Goal: Task Accomplishment & Management: Complete application form

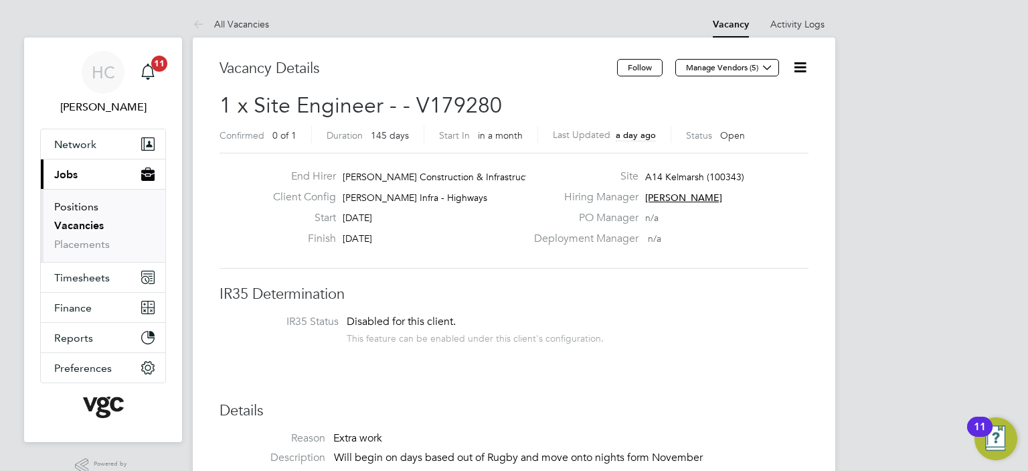
click at [77, 201] on link "Positions" at bounding box center [76, 206] width 44 height 13
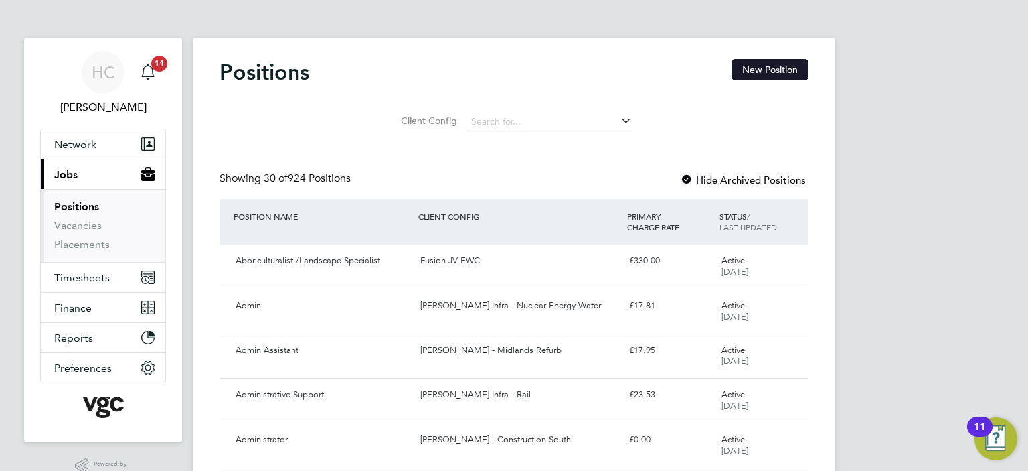
click at [761, 72] on button "New Position" at bounding box center [770, 69] width 77 height 21
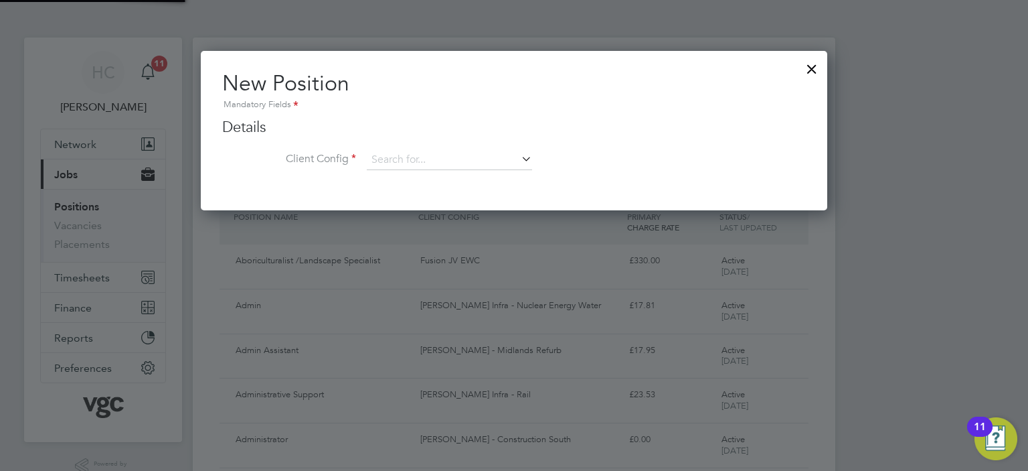
scroll to position [159, 627]
click at [386, 168] on input at bounding box center [449, 160] width 165 height 20
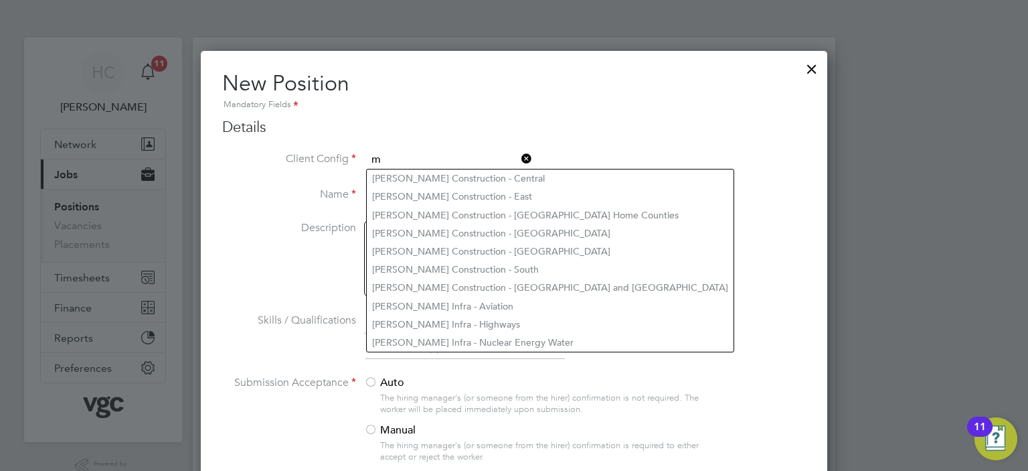
scroll to position [723, 627]
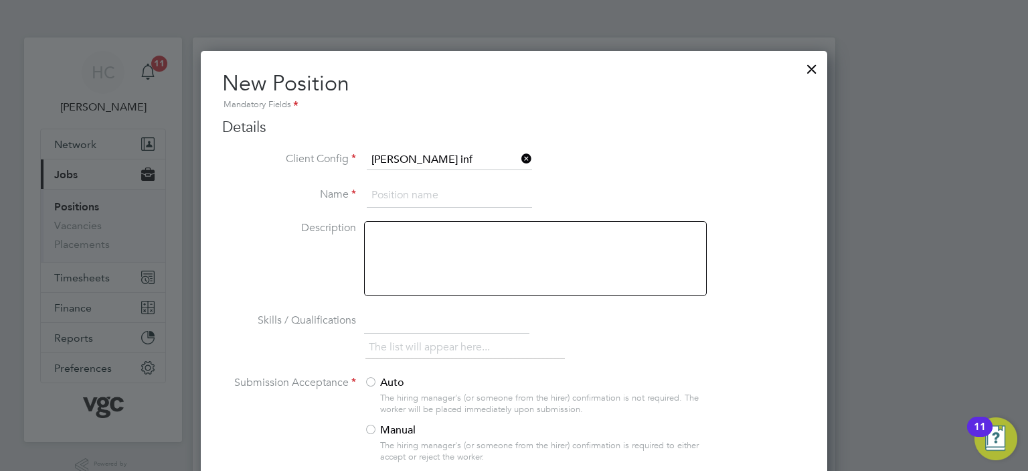
click at [475, 228] on li "Morgan Sindall Inf ra - Rail" at bounding box center [490, 233] width 246 height 18
type input "[PERSON_NAME] Infra - Rail"
click at [813, 68] on div at bounding box center [812, 66] width 24 height 24
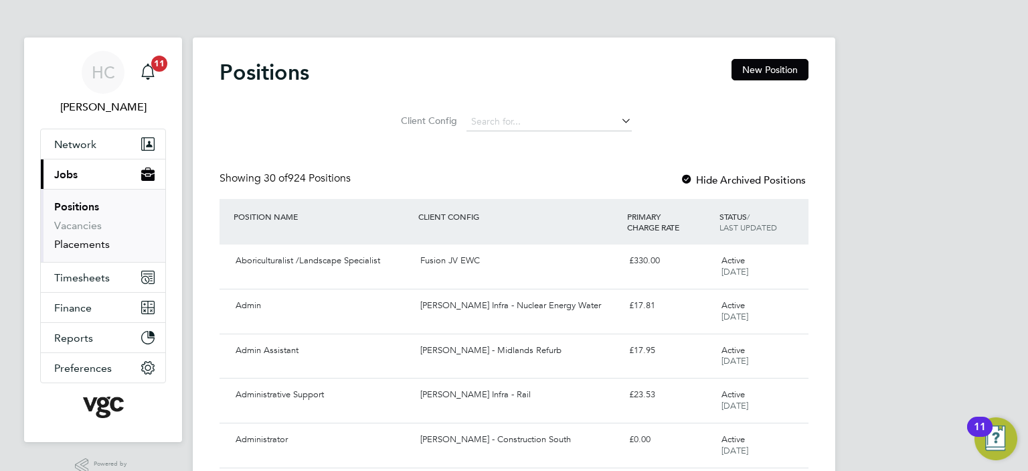
click at [76, 239] on link "Placements" at bounding box center [82, 244] width 56 height 13
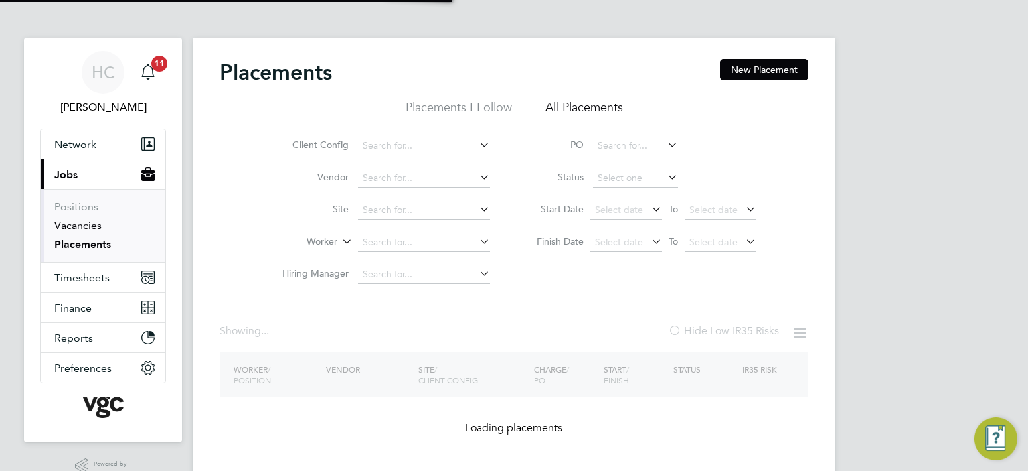
click at [78, 220] on link "Vacancies" at bounding box center [78, 225] width 48 height 13
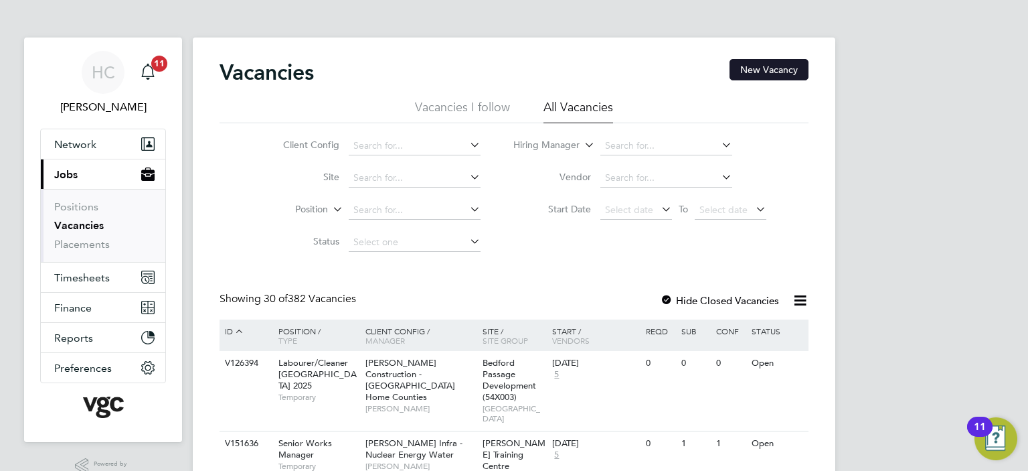
click at [759, 72] on button "New Vacancy" at bounding box center [769, 69] width 79 height 21
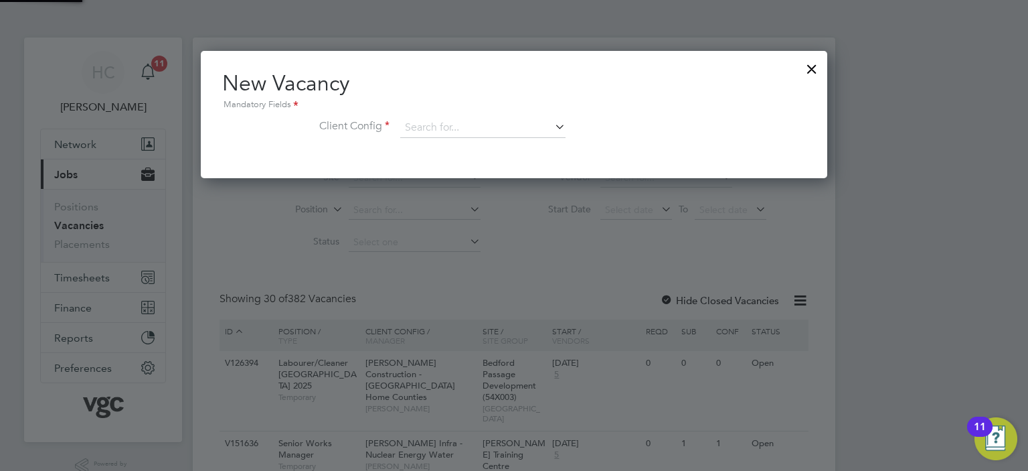
scroll to position [127, 627]
click at [429, 127] on input at bounding box center [482, 128] width 165 height 20
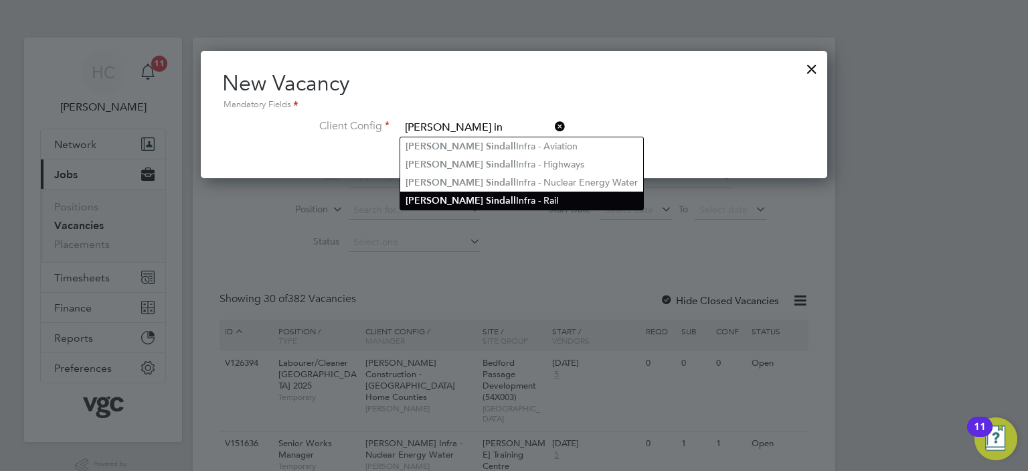
click at [483, 203] on li "Morgan S in dall Infra - Rail" at bounding box center [521, 200] width 243 height 18
type input "[PERSON_NAME] Infra - Rail"
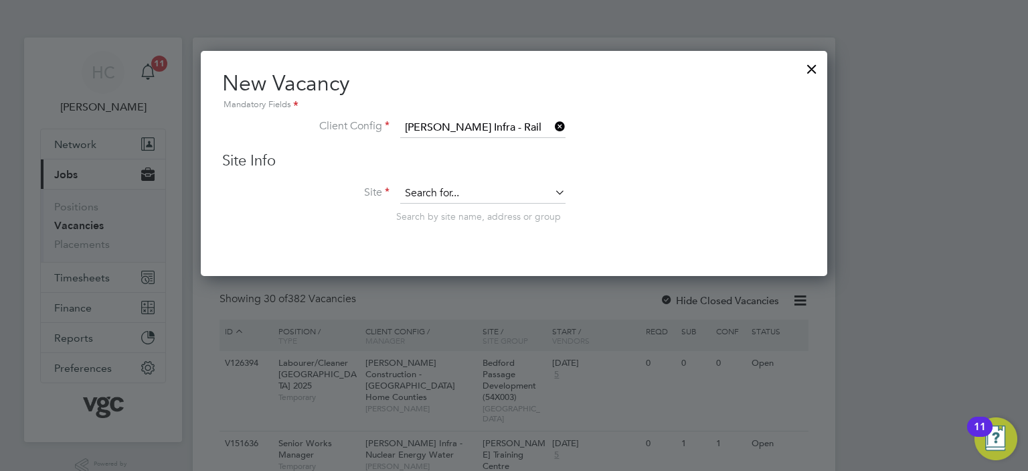
click at [441, 198] on input at bounding box center [482, 193] width 165 height 20
type input "c"
click at [435, 212] on li "CP7 W&W Comiss Ctrct 6 ( 300306 )" at bounding box center [483, 211] width 166 height 18
type input "CP7 W&W Comiss Ctrct 6 (300306)"
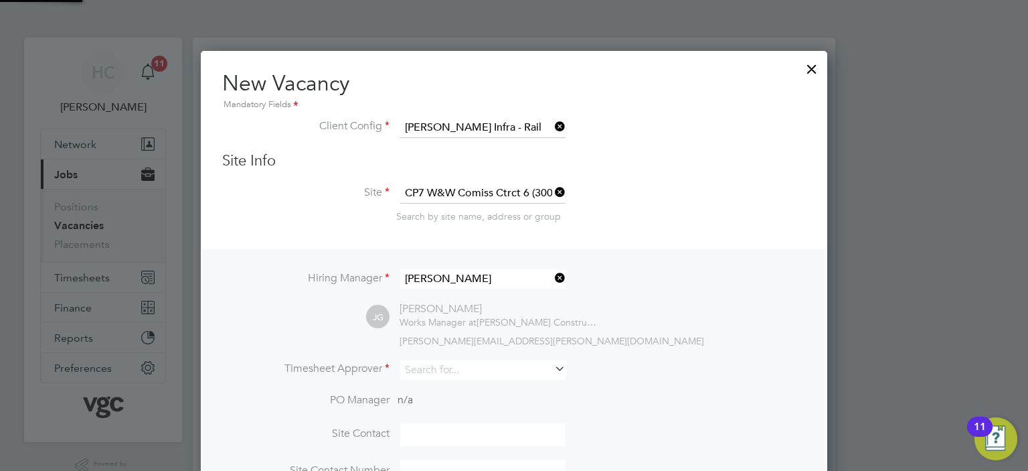
scroll to position [557, 627]
click at [552, 194] on icon at bounding box center [552, 192] width 0 height 19
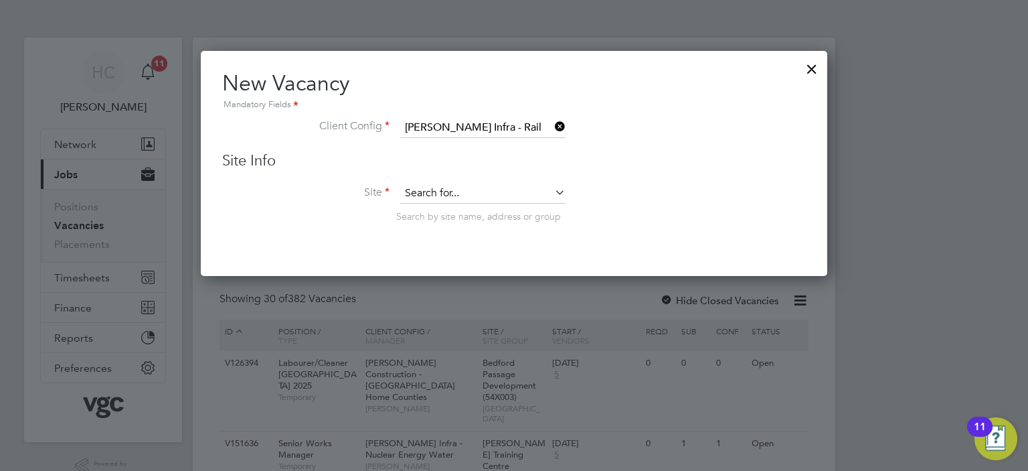
scroll to position [225, 627]
click at [469, 189] on input at bounding box center [482, 193] width 165 height 20
click at [483, 209] on li "CP7 W&W Comiss Ctrct 6 ( 300306 )" at bounding box center [483, 211] width 166 height 18
type input "CP7 W&W Comiss Ctrct 6 (300306)"
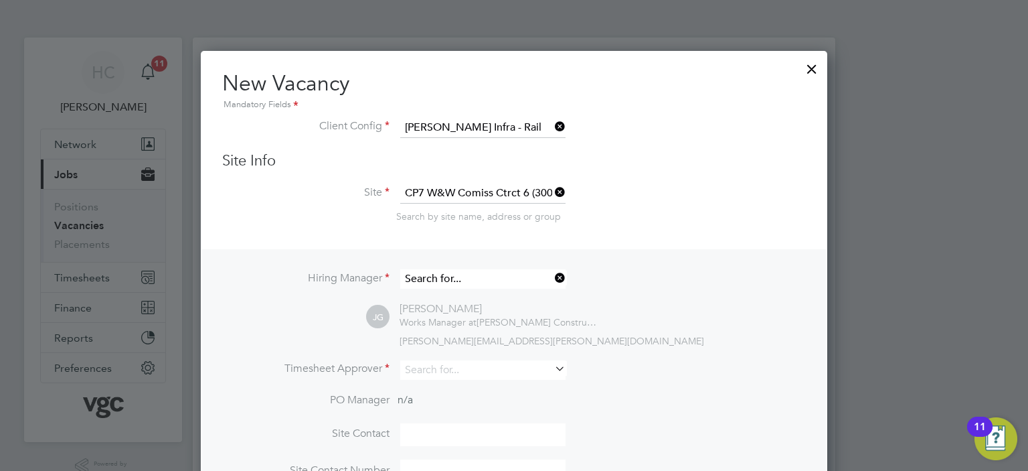
click at [473, 278] on input at bounding box center [482, 278] width 165 height 19
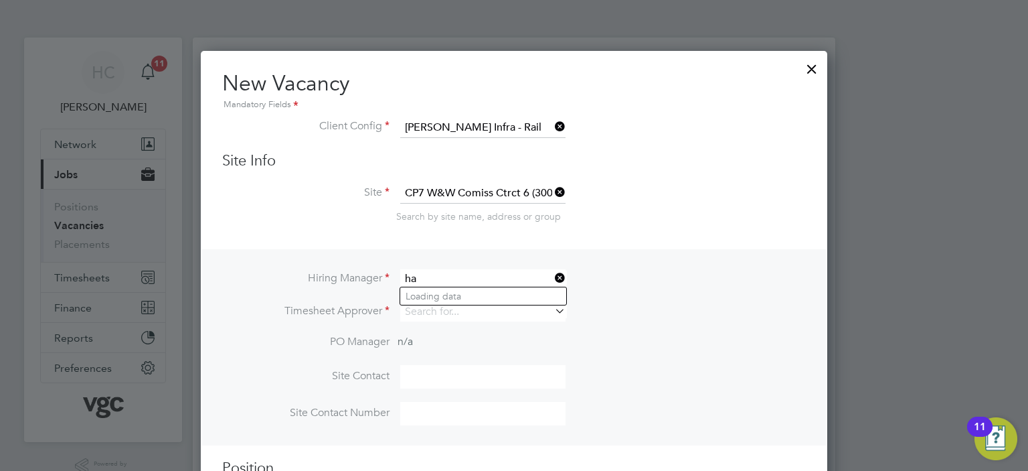
type input "h"
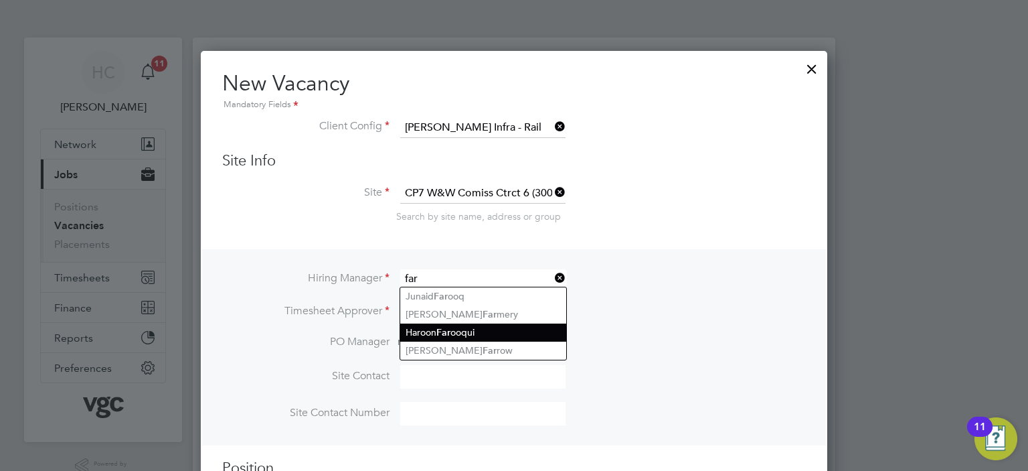
click at [469, 330] on li "Haroon Far ooqui" at bounding box center [483, 332] width 166 height 18
type input "Haroon Farooqui"
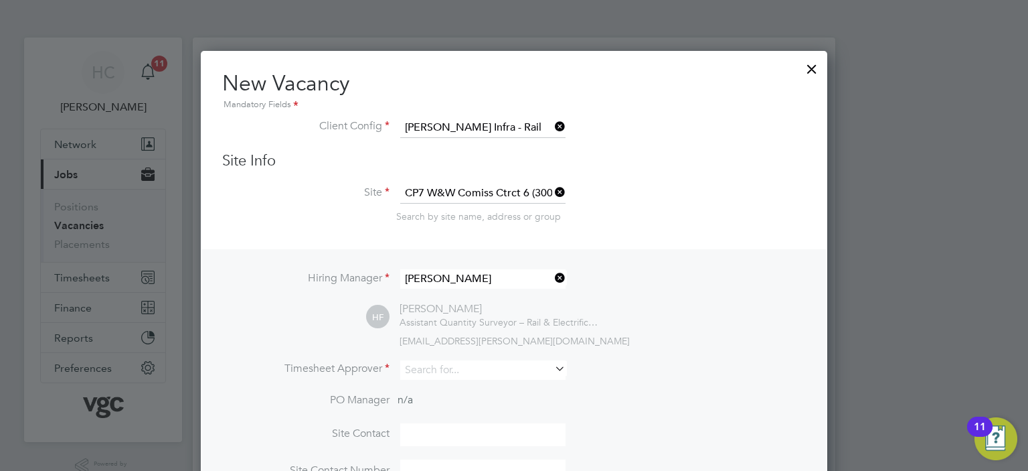
scroll to position [557, 627]
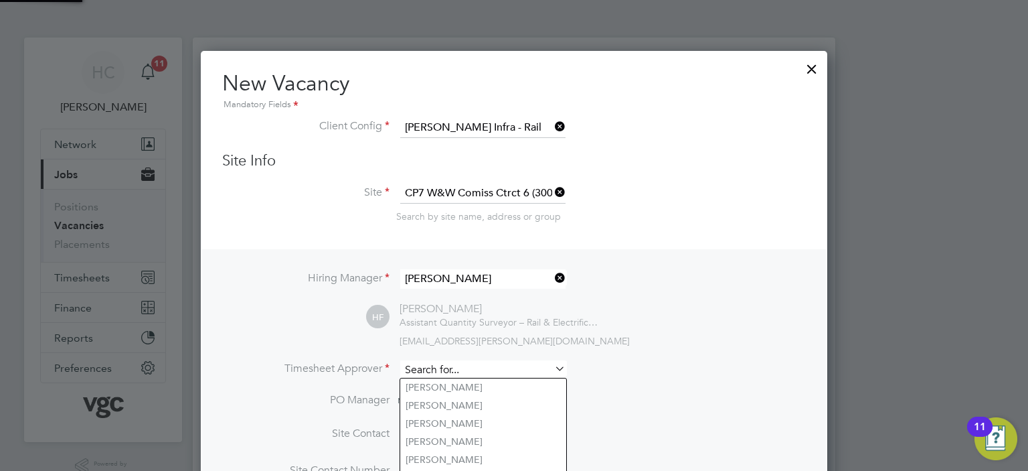
click at [414, 368] on input at bounding box center [482, 369] width 165 height 19
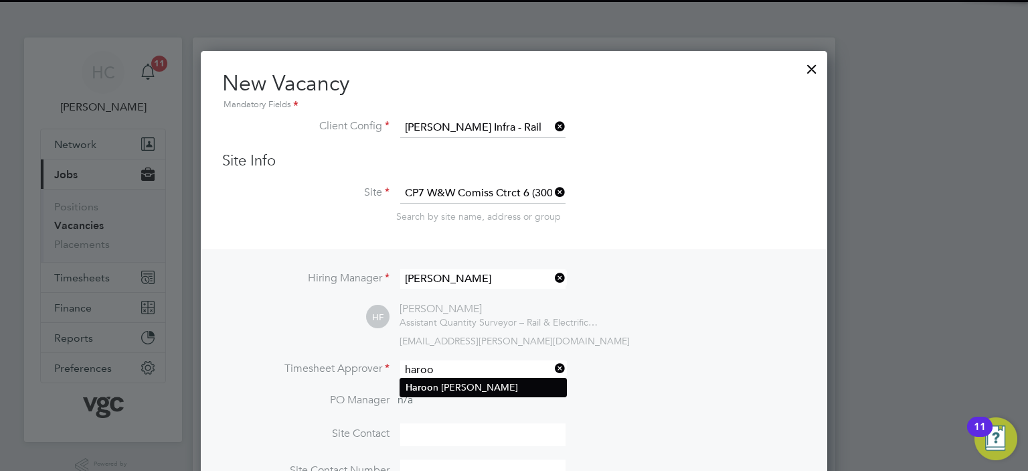
type input "haroo"
click at [429, 396] on ul "Haroo n Farooqui" at bounding box center [483, 387] width 167 height 19
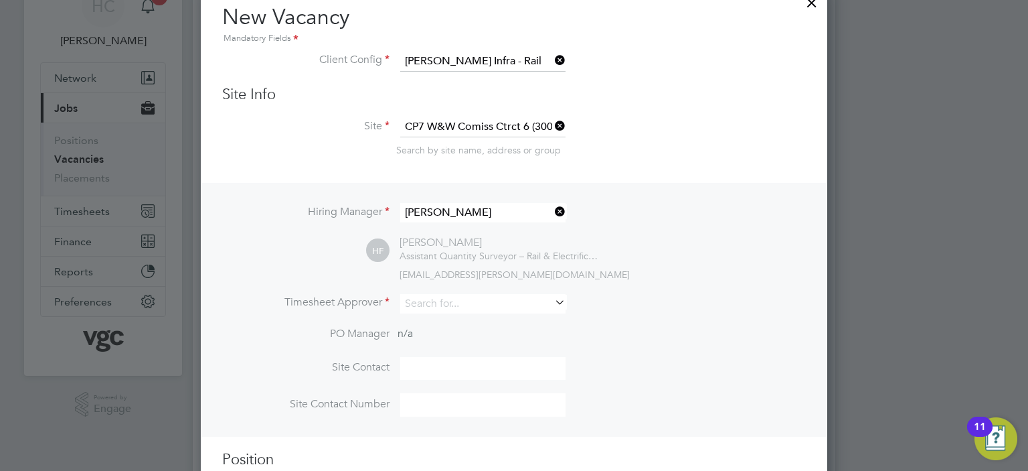
scroll to position [67, 0]
click at [441, 307] on input at bounding box center [482, 302] width 165 height 19
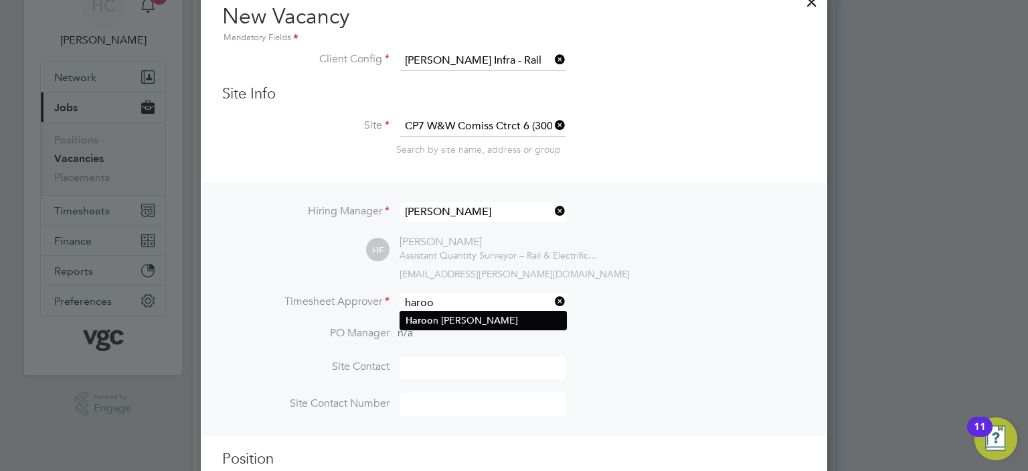
click at [449, 314] on li "Haroo n Farooqui" at bounding box center [483, 320] width 166 height 18
type input "Haroon Farooqui"
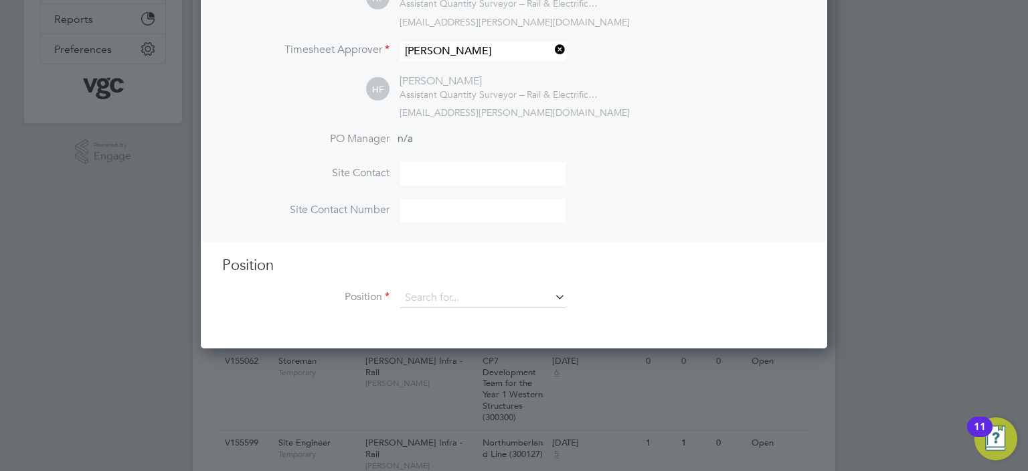
scroll to position [335, 0]
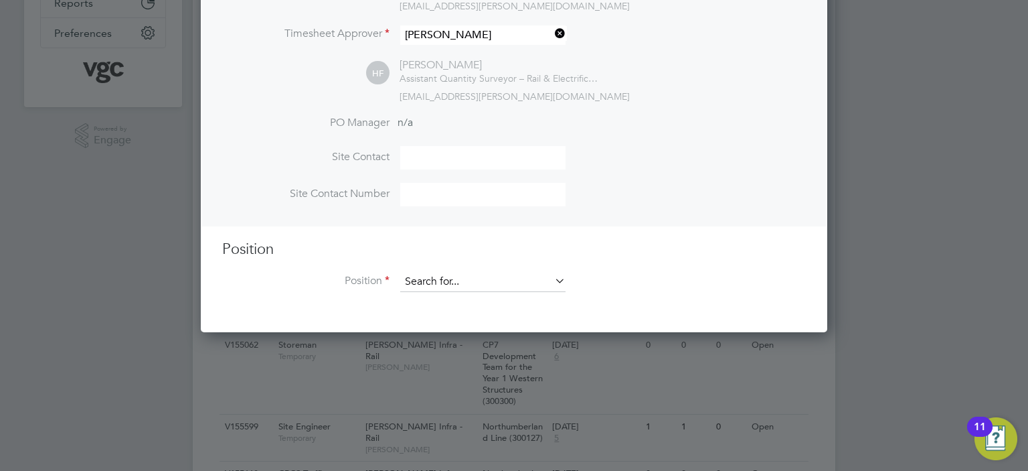
click at [451, 281] on input at bounding box center [482, 282] width 165 height 20
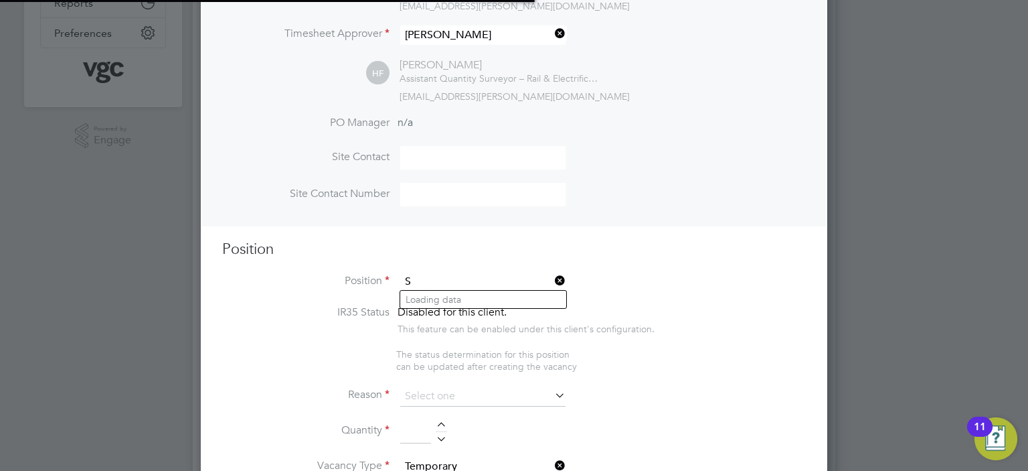
scroll to position [1893, 627]
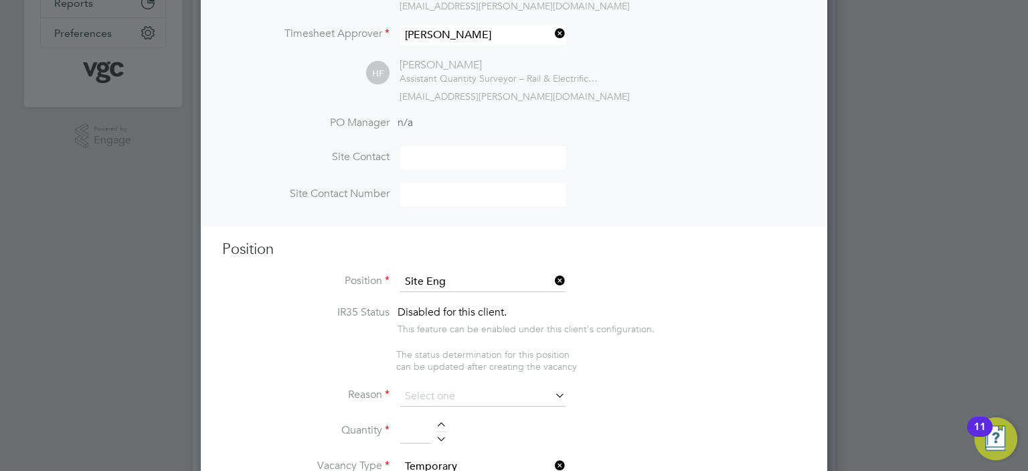
click at [454, 293] on li "Site Eng ineer" at bounding box center [483, 300] width 166 height 18
type input "Site Engineer"
click at [439, 399] on input at bounding box center [482, 396] width 165 height 20
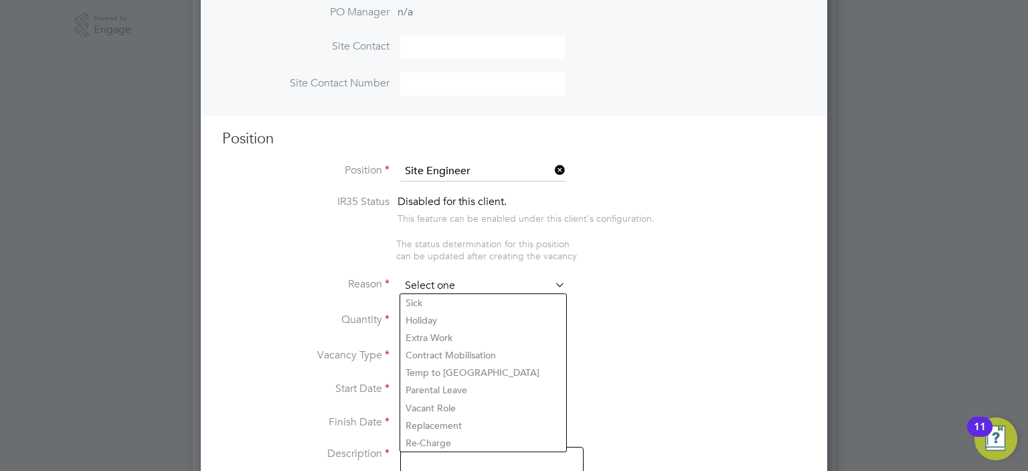
scroll to position [469, 0]
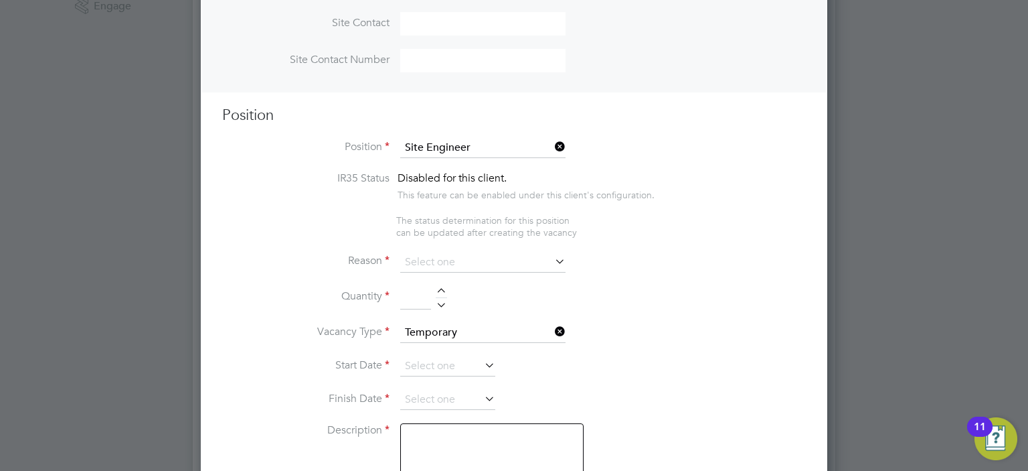
click at [453, 410] on li "Re-Charge" at bounding box center [483, 418] width 166 height 17
type input "Re-Charge"
click at [411, 303] on input at bounding box center [415, 298] width 31 height 24
type input "1"
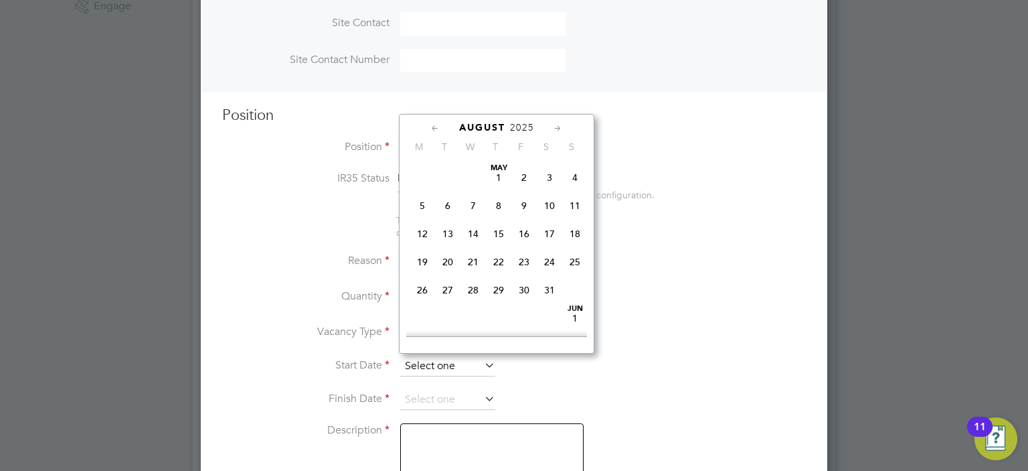
click at [443, 366] on input at bounding box center [447, 366] width 95 height 20
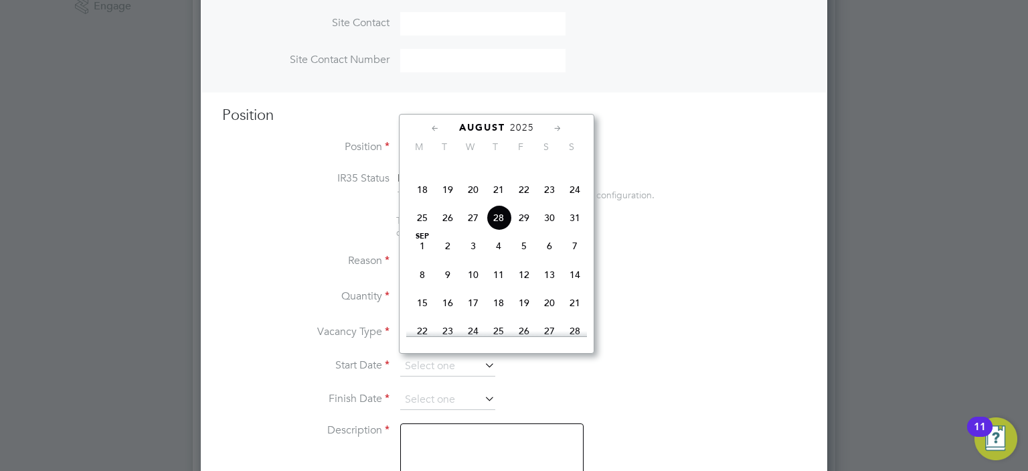
scroll to position [457, 0]
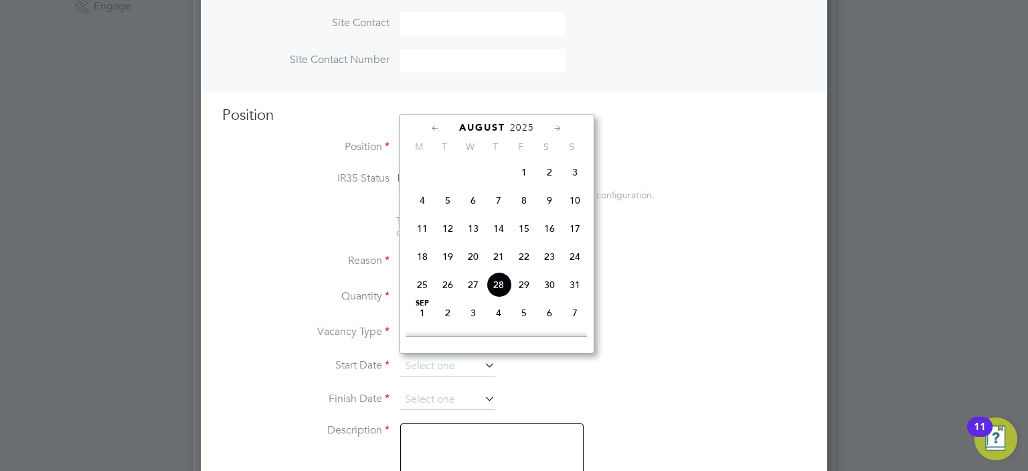
click at [523, 185] on span "Aug 1" at bounding box center [524, 171] width 25 height 25
type input "01 Aug 2025"
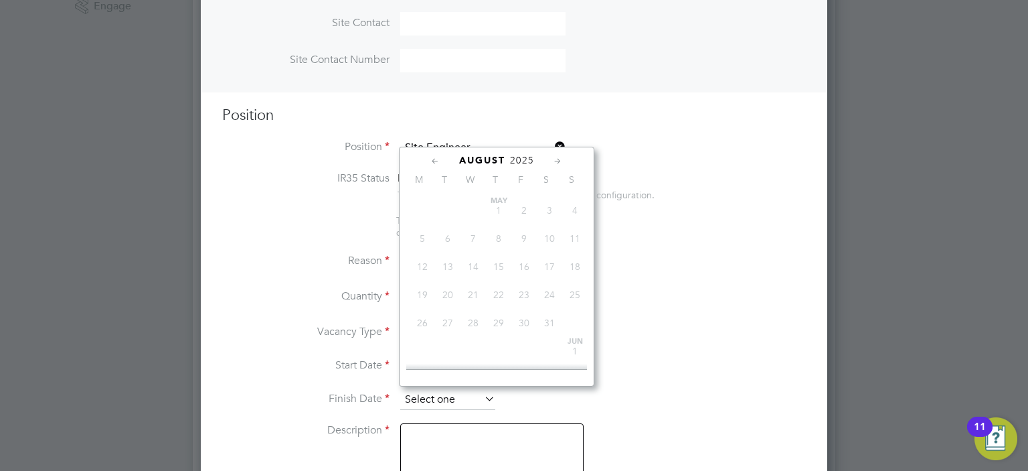
click at [468, 396] on input at bounding box center [447, 400] width 95 height 20
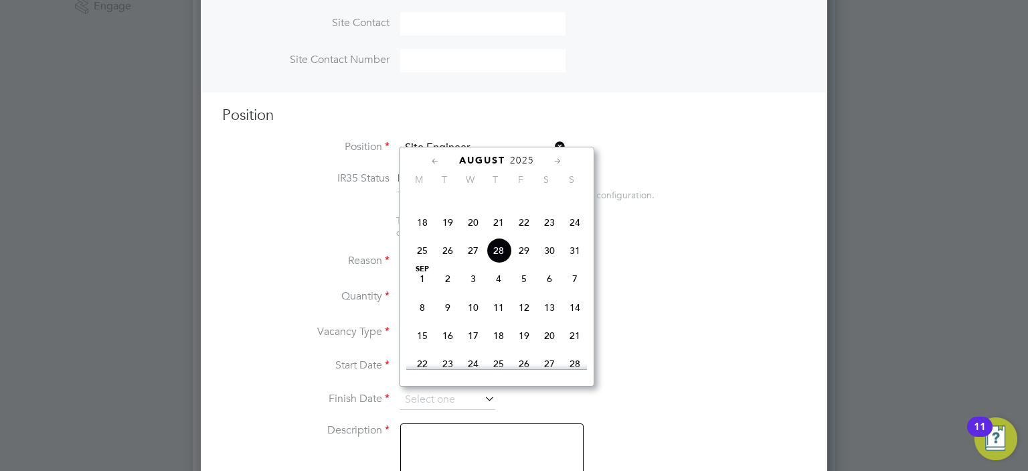
click at [557, 162] on icon at bounding box center [558, 161] width 13 height 15
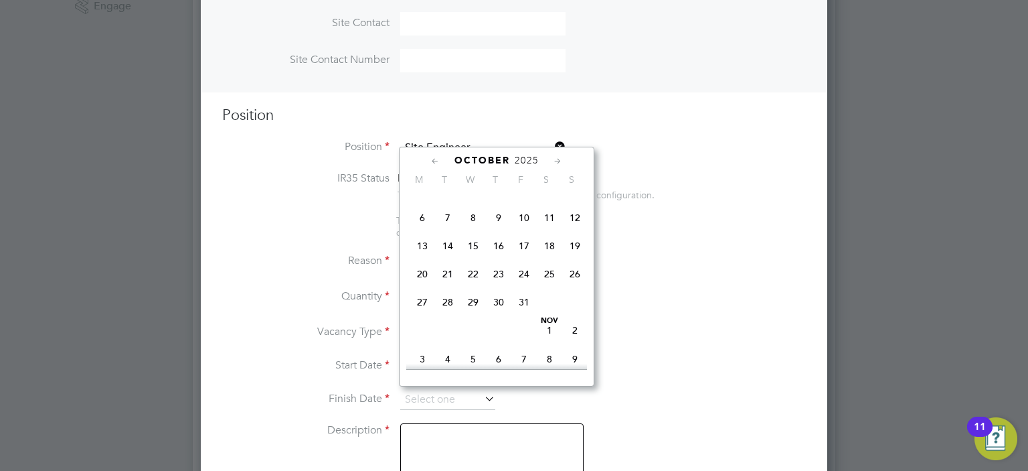
click at [524, 315] on span "31" at bounding box center [524, 301] width 25 height 25
type input "31 Oct 2025"
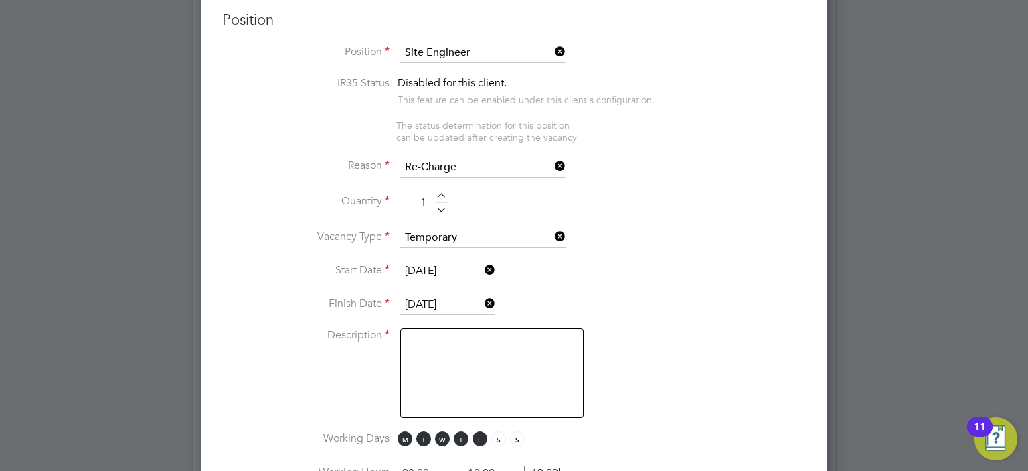
scroll to position [670, 0]
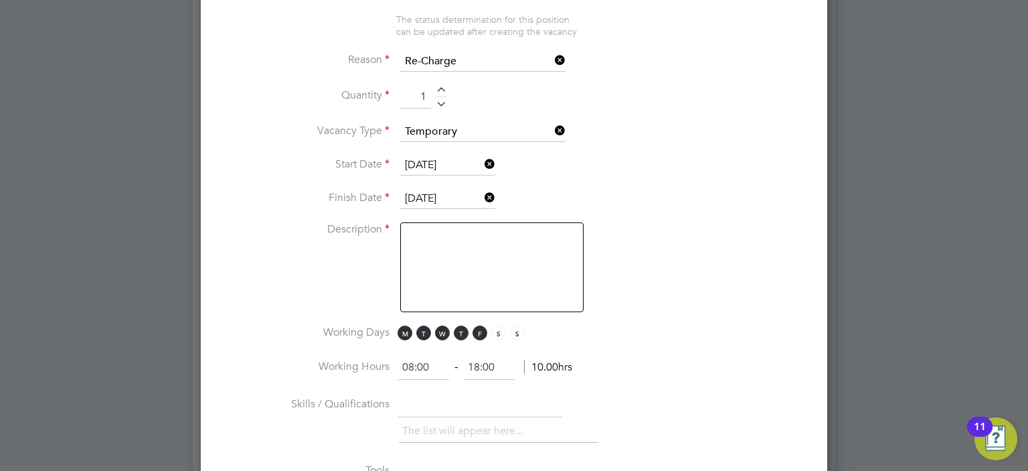
click at [491, 257] on textarea at bounding box center [491, 267] width 183 height 90
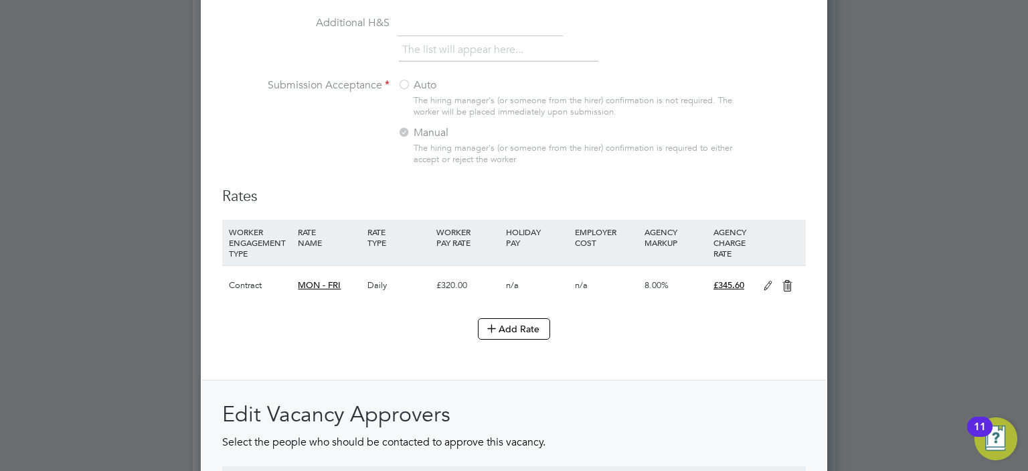
scroll to position [1272, 0]
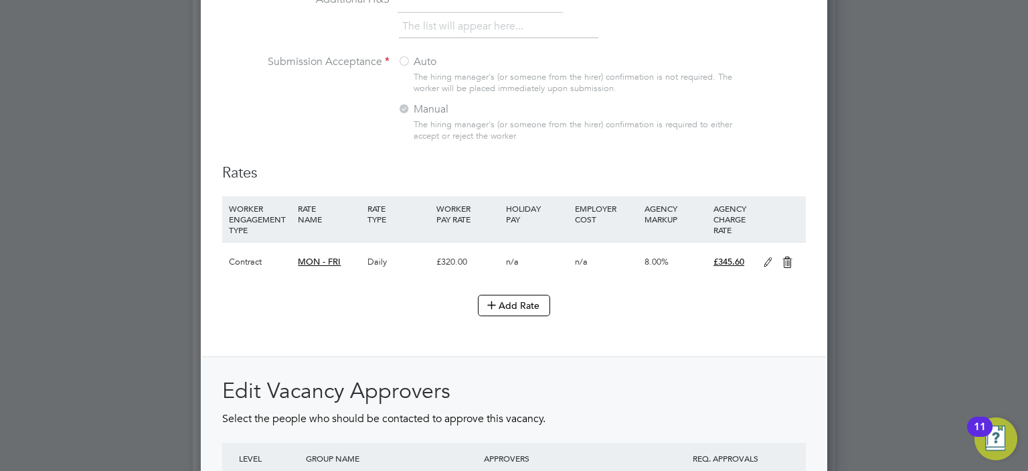
type textarea "Not a vacant role!"
click at [766, 259] on icon at bounding box center [768, 262] width 17 height 11
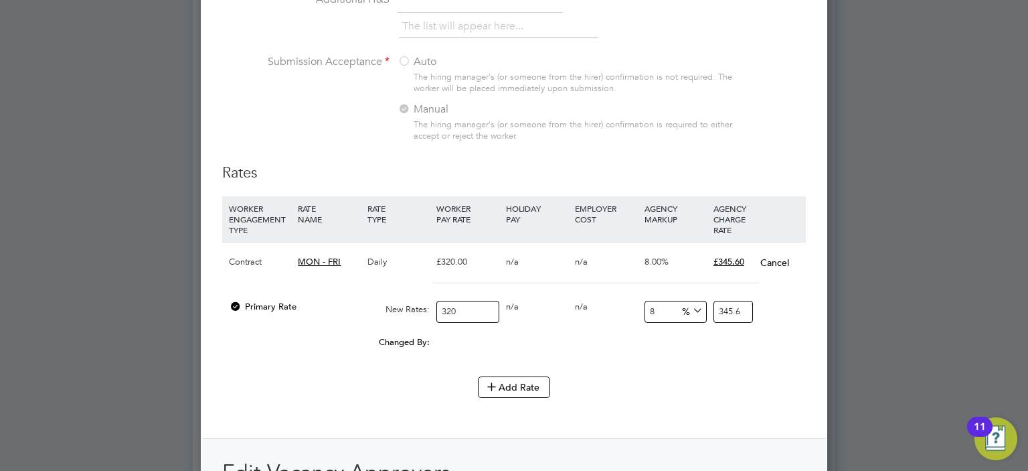
scroll to position [1951, 627]
click at [772, 256] on button "Cancel" at bounding box center [775, 262] width 30 height 13
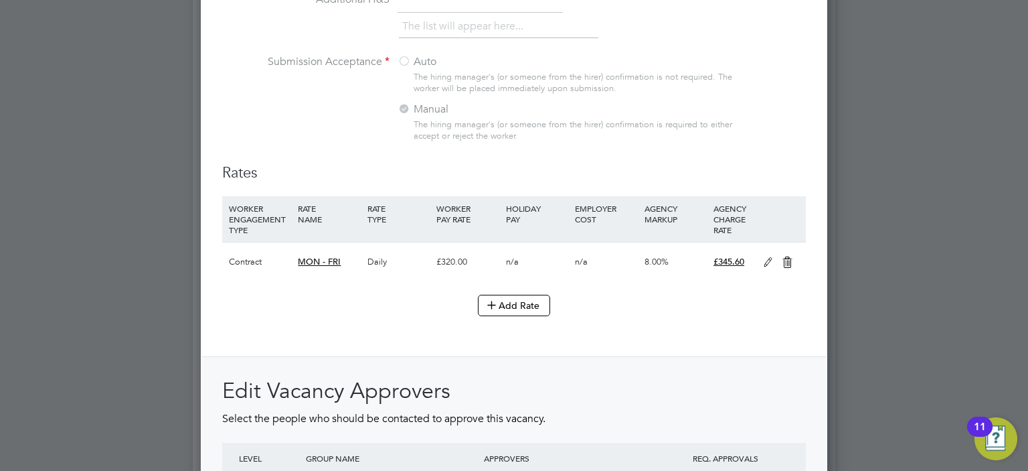
click at [789, 257] on icon at bounding box center [787, 262] width 17 height 11
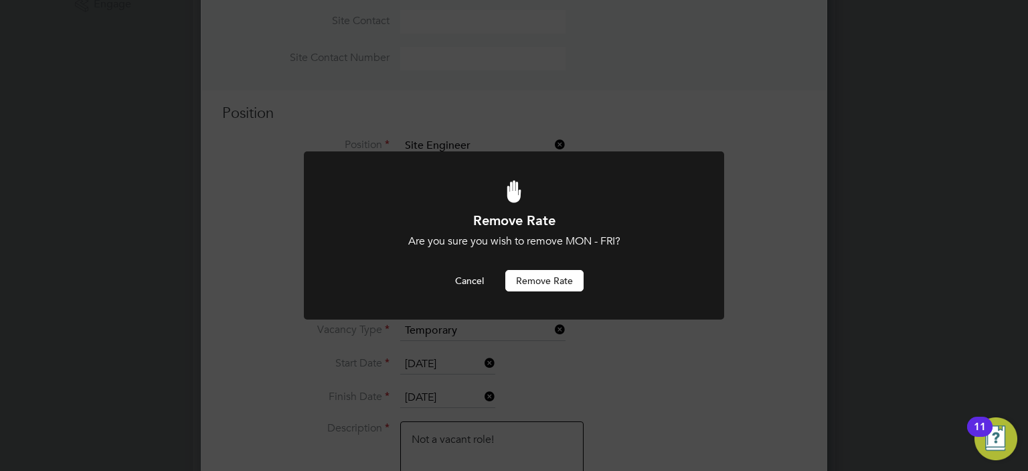
click at [544, 275] on button "Remove rate" at bounding box center [545, 280] width 78 height 21
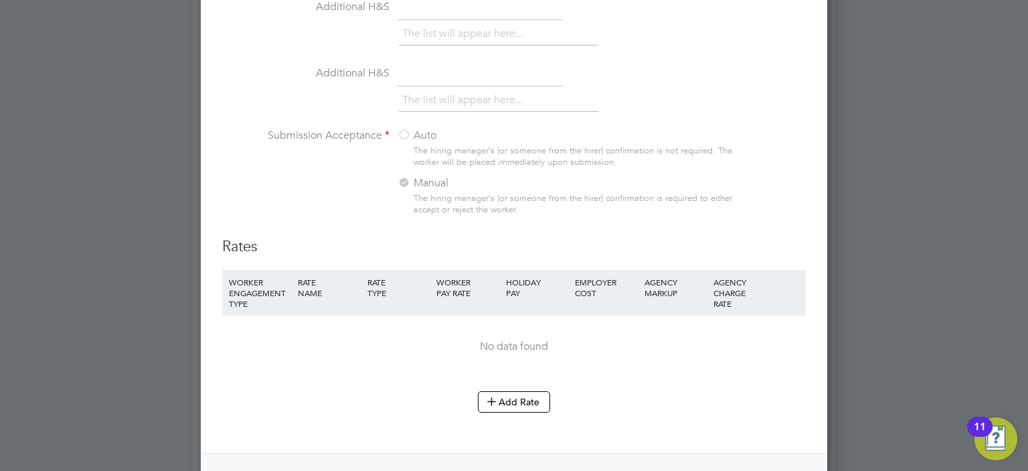
scroll to position [1274, 0]
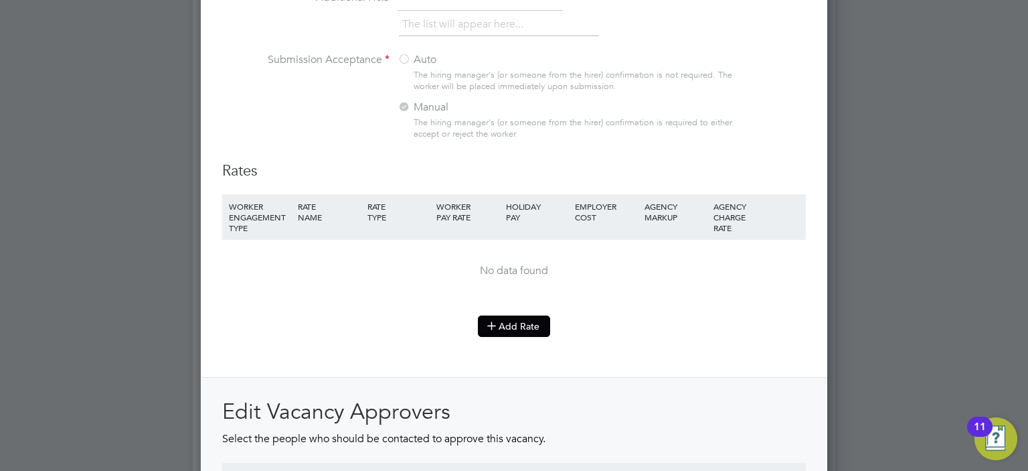
click at [515, 315] on button "Add Rate" at bounding box center [514, 325] width 72 height 21
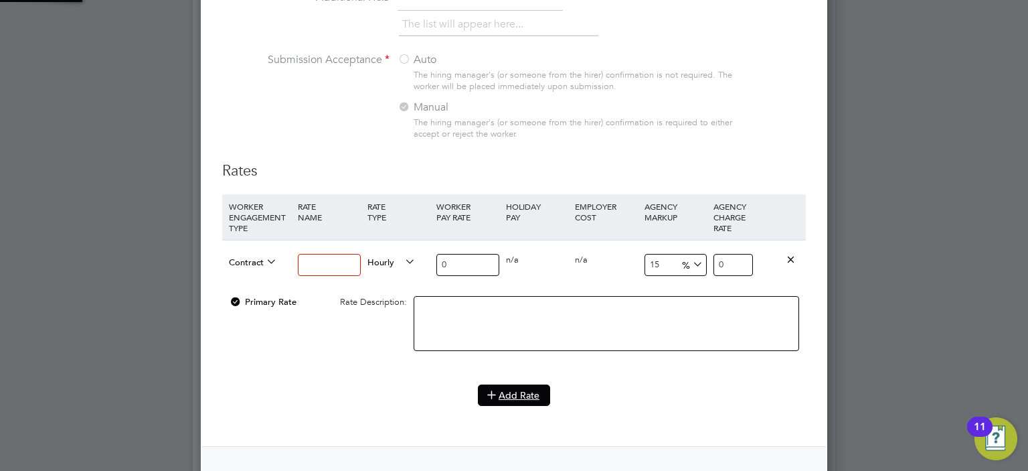
scroll to position [1960, 627]
click at [327, 262] on input at bounding box center [329, 265] width 62 height 22
type input "Day Rate"
click at [395, 258] on span "Hourly" at bounding box center [392, 261] width 48 height 15
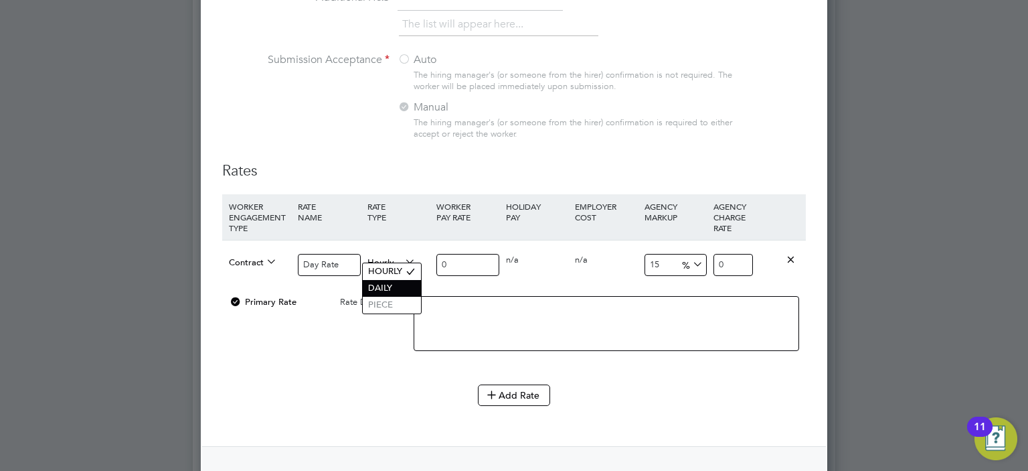
click at [387, 287] on li "DAILY" at bounding box center [392, 288] width 58 height 17
drag, startPoint x: 447, startPoint y: 262, endPoint x: 424, endPoint y: 256, distance: 23.5
click at [424, 256] on div "Contract Day Rate Daily 0 0 n/a 0 n/a 15 0 % 0" at bounding box center [514, 265] width 584 height 50
type input "4"
type input "4.6"
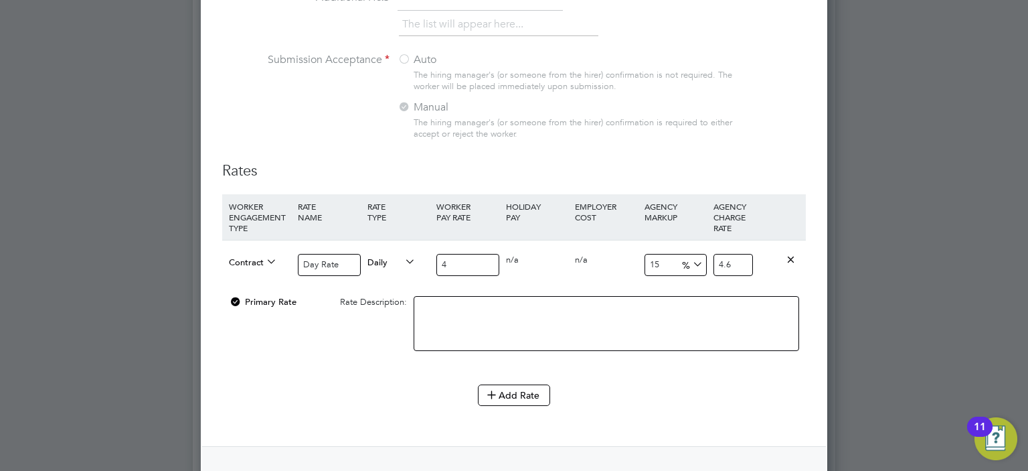
type input "40"
type input "46"
type input "400"
type input "460"
type input "400"
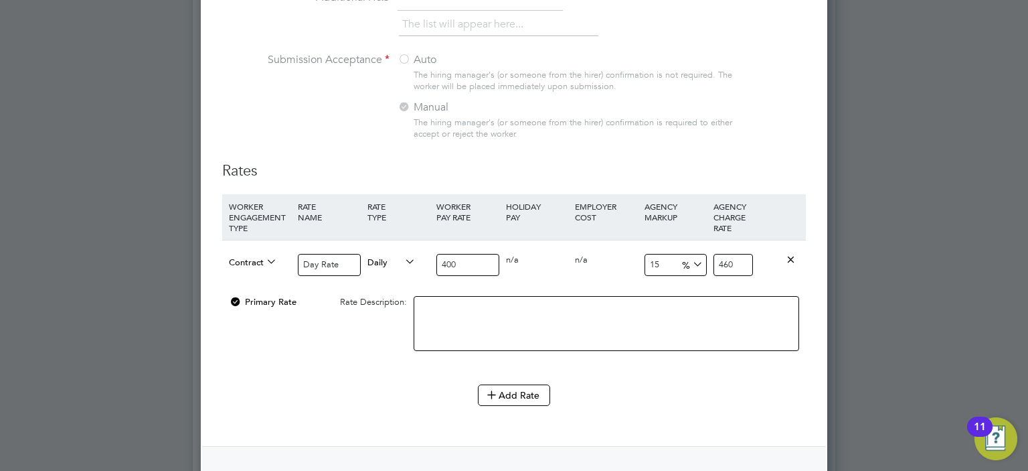
drag, startPoint x: 661, startPoint y: 258, endPoint x: 593, endPoint y: 243, distance: 69.2
click at [593, 243] on div "Contract Day Rate Daily 400 0 n/a 0 n/a 15 60 % 460" at bounding box center [514, 265] width 584 height 50
type input "1"
type input "404"
type input "17"
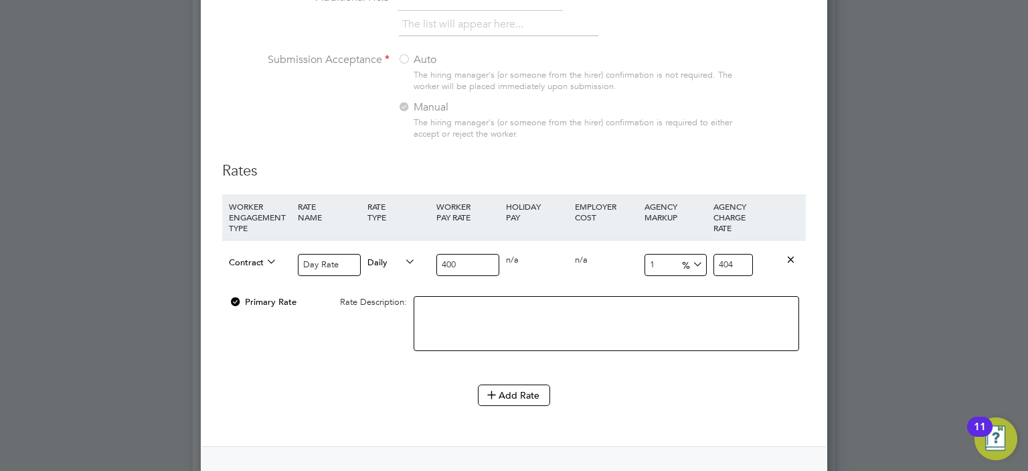
type input "468"
type input "17.6"
type input "470.4"
type input "17.65"
type input "470.6"
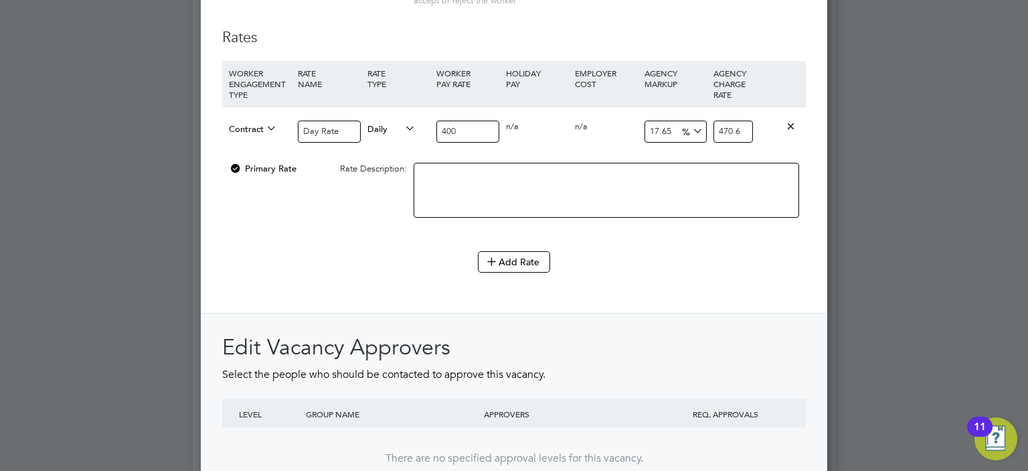
scroll to position [1408, 0]
type input "17.65"
click at [533, 258] on button "Add Rate" at bounding box center [514, 260] width 72 height 21
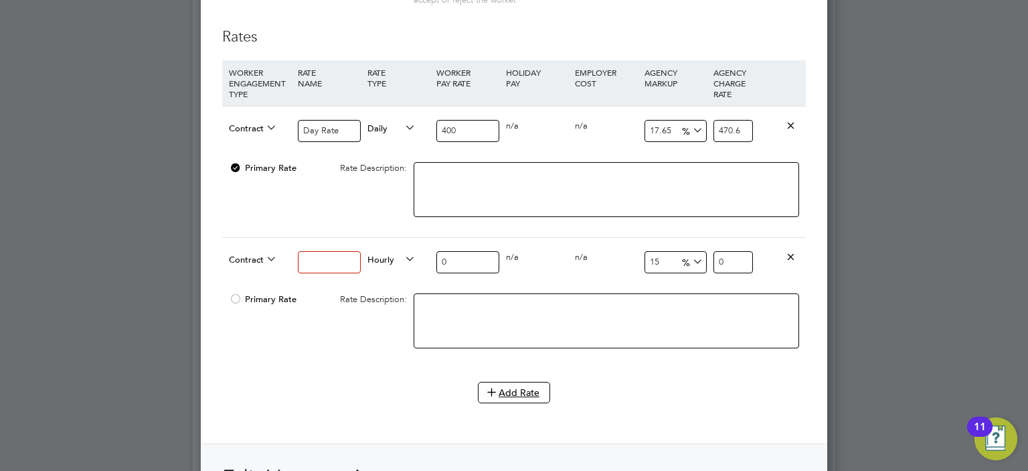
click at [341, 254] on input at bounding box center [329, 262] width 62 height 22
type input "Night Rate"
click at [391, 253] on span "Hourly" at bounding box center [392, 258] width 48 height 15
click at [390, 278] on li "DAILY" at bounding box center [392, 285] width 58 height 17
drag, startPoint x: 449, startPoint y: 258, endPoint x: 408, endPoint y: 254, distance: 41.0
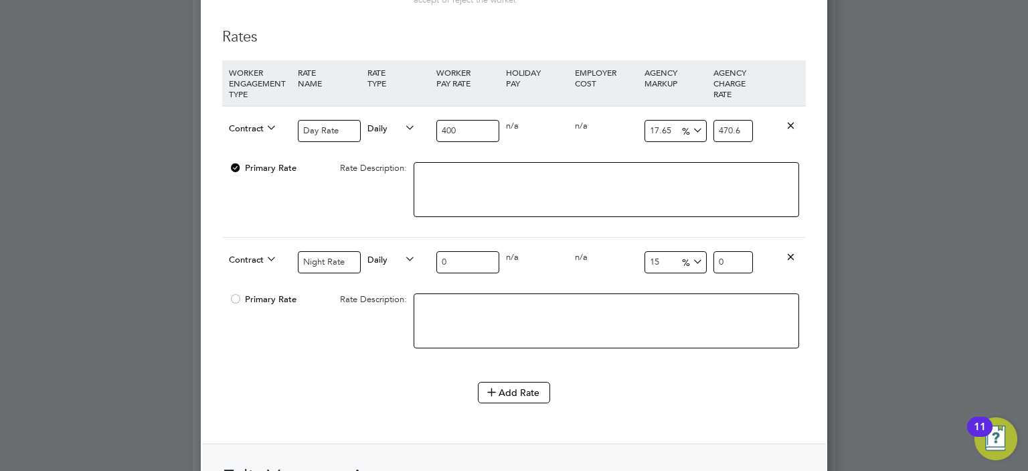
click at [408, 254] on div "Contract Night Rate Daily 0 0 n/a 0 n/a 15 0 % 0" at bounding box center [514, 262] width 584 height 50
type input "6"
type input "6.9"
type input "60"
type input "69"
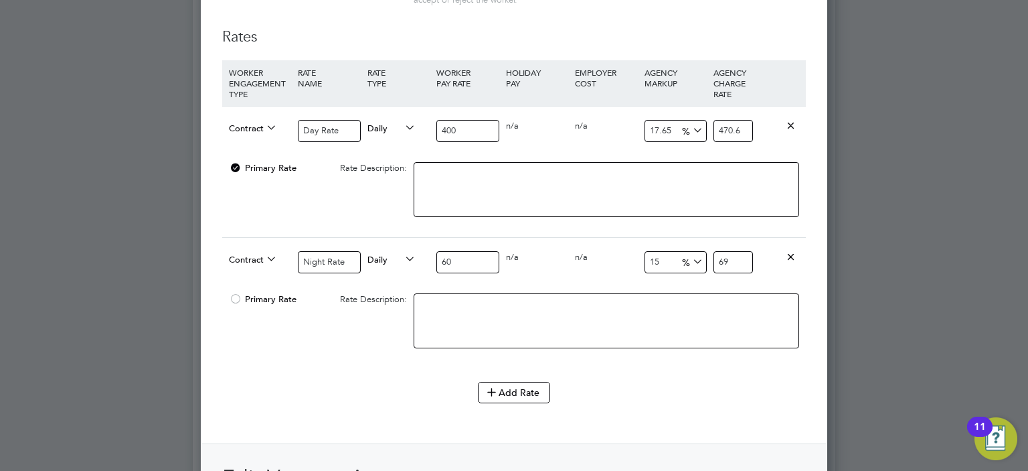
type input "600"
type input "690"
type input "600"
drag, startPoint x: 662, startPoint y: 262, endPoint x: 629, endPoint y: 253, distance: 33.3
click at [629, 253] on div "Contract Night Rate Daily 600 0 n/a 0 n/a 15 90 % 690" at bounding box center [514, 262] width 584 height 50
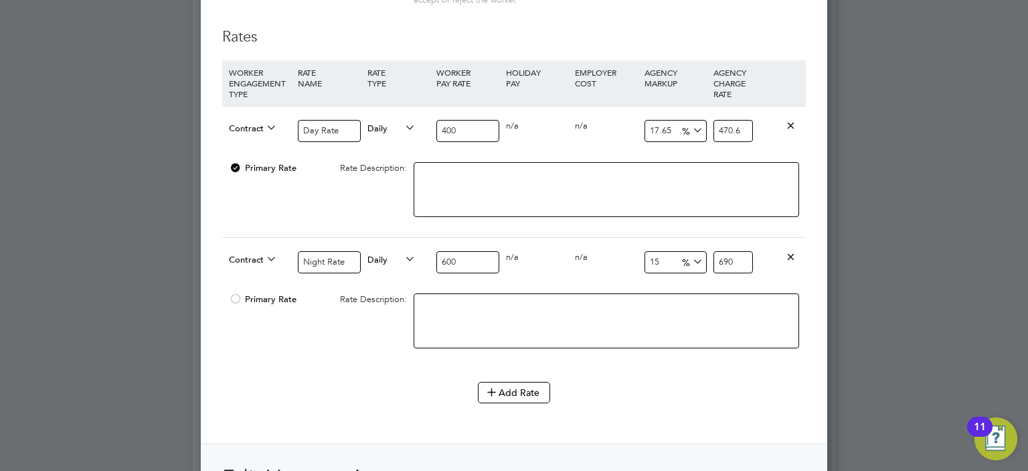
type input "1"
type input "606"
type input "17"
type input "702"
type input "17.6"
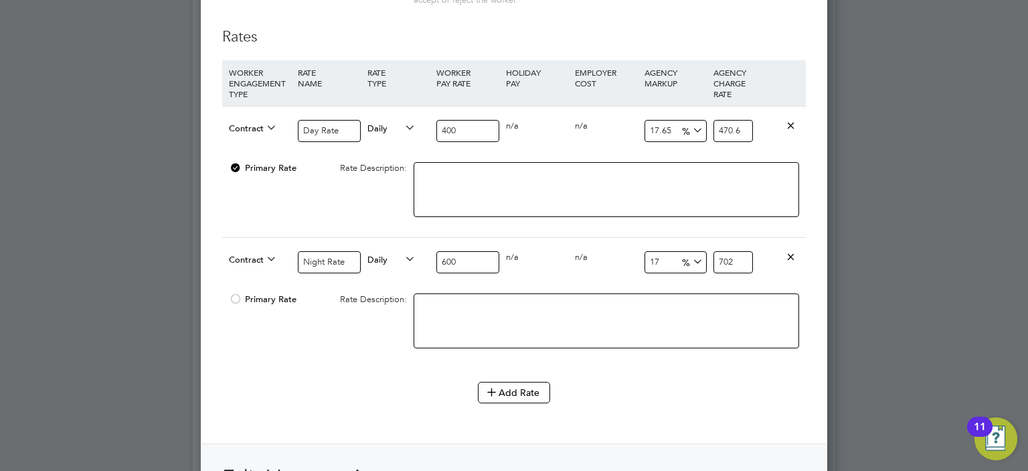
type input "705.6"
type input "17.65"
type input "705.9"
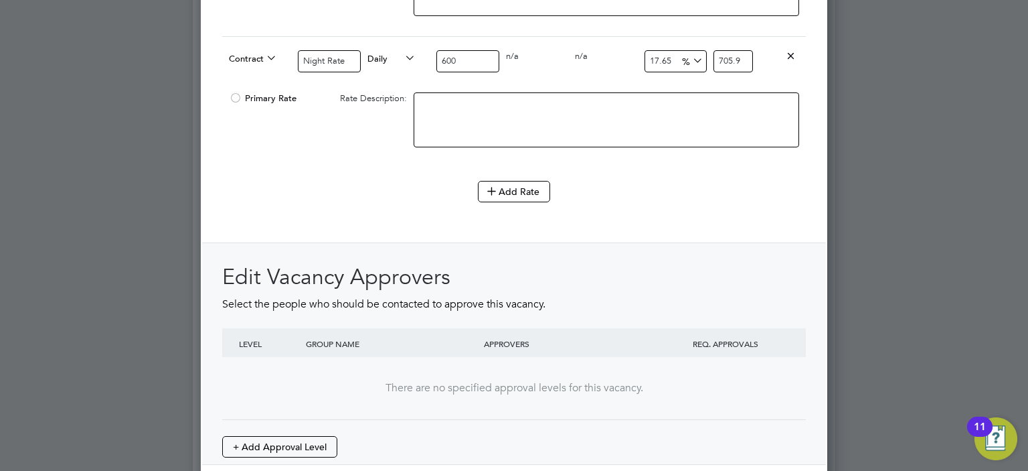
scroll to position [1671, 0]
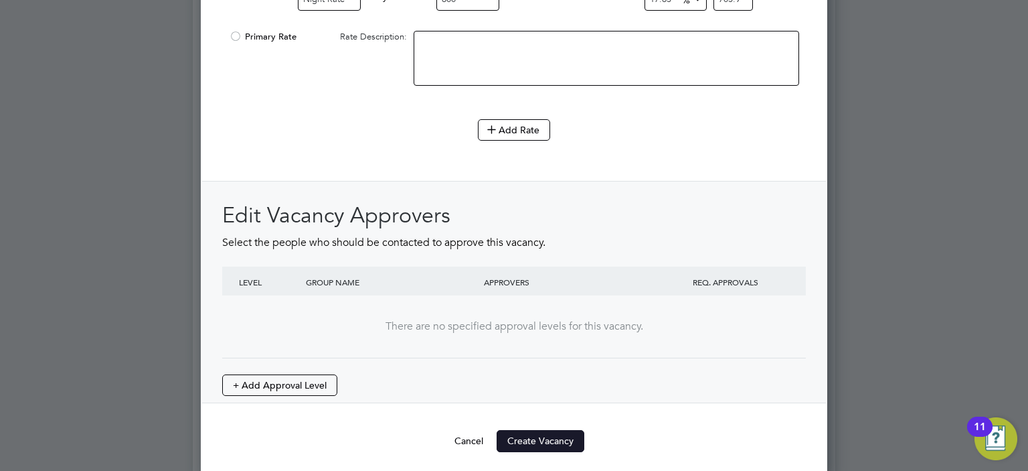
type input "17.65"
click at [546, 430] on button "Create Vacancy" at bounding box center [541, 440] width 88 height 21
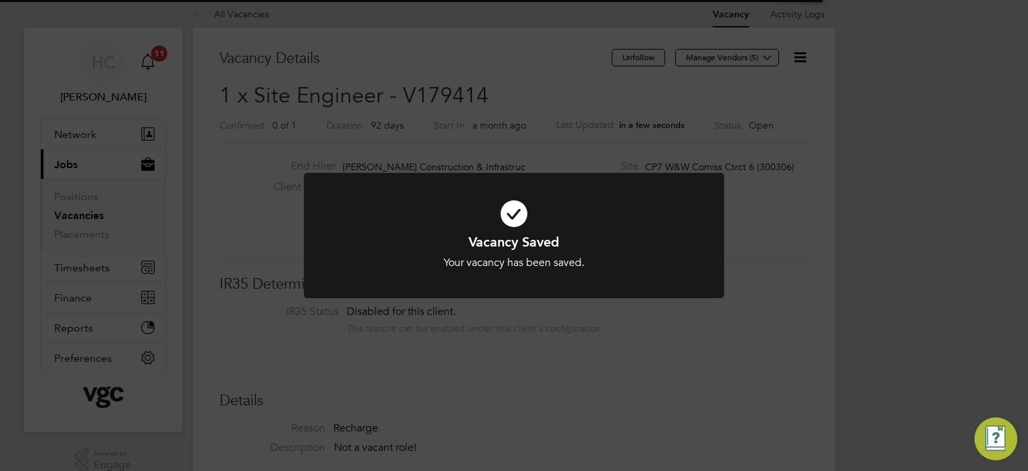
scroll to position [40, 94]
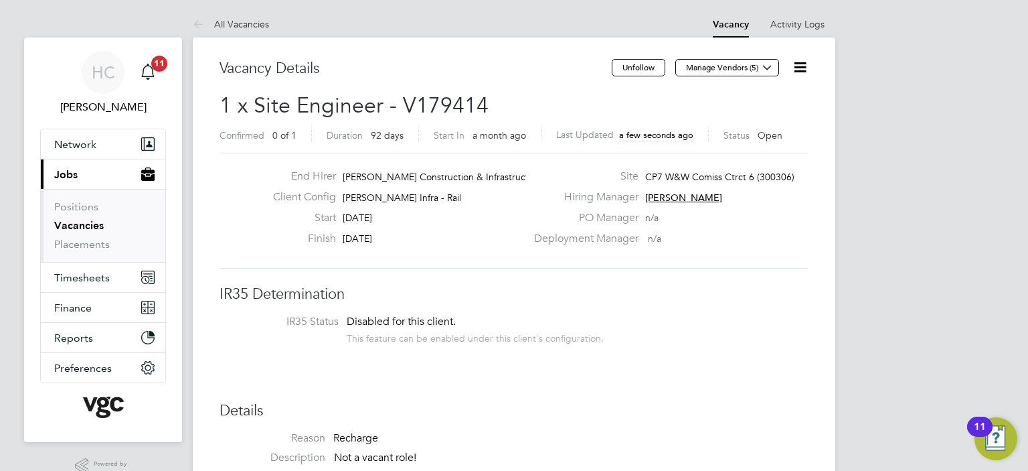
click at [499, 104] on h2 "1 x Site Engineer - V179414 Confirmed 0 of 1 Duration 92 days Start In a month …" at bounding box center [514, 120] width 589 height 56
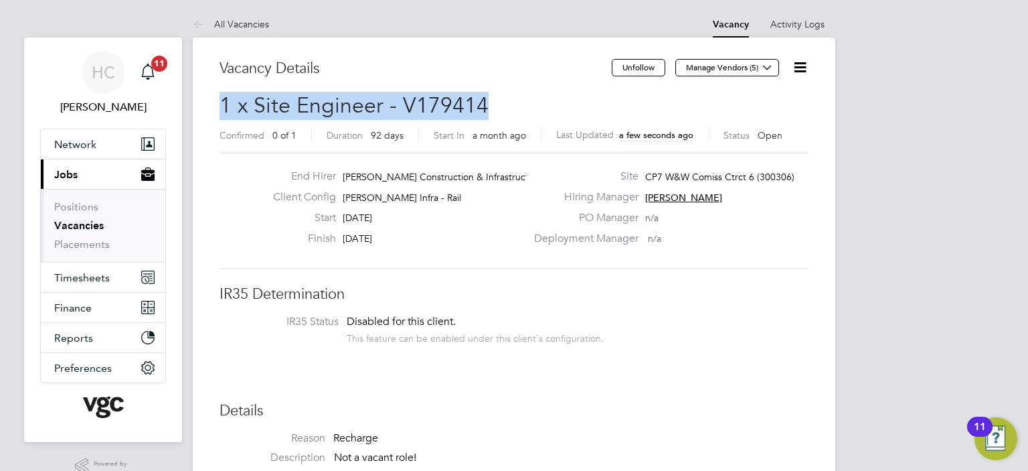
drag, startPoint x: 488, startPoint y: 104, endPoint x: 210, endPoint y: 97, distance: 278.6
copy span "1 x Site Engineer - V179414"
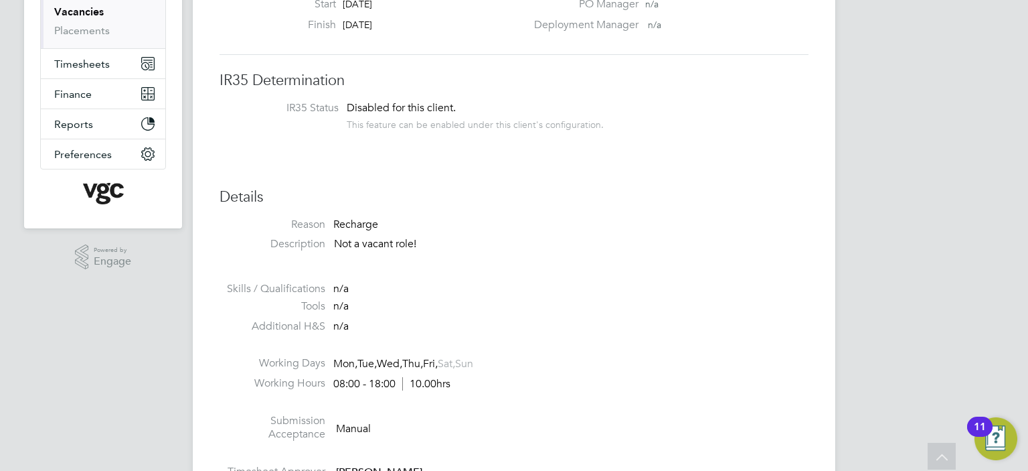
scroll to position [43, 0]
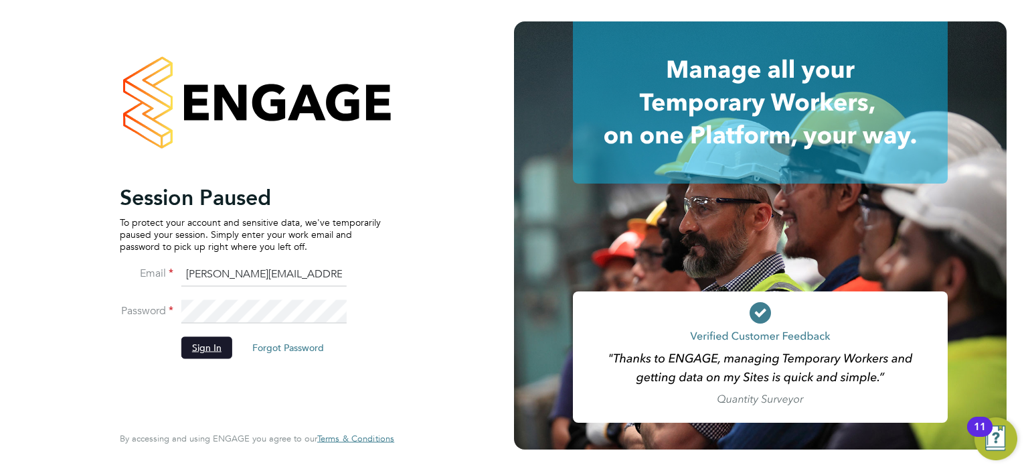
click at [207, 343] on button "Sign In" at bounding box center [206, 347] width 51 height 21
